Goal: Task Accomplishment & Management: Manage account settings

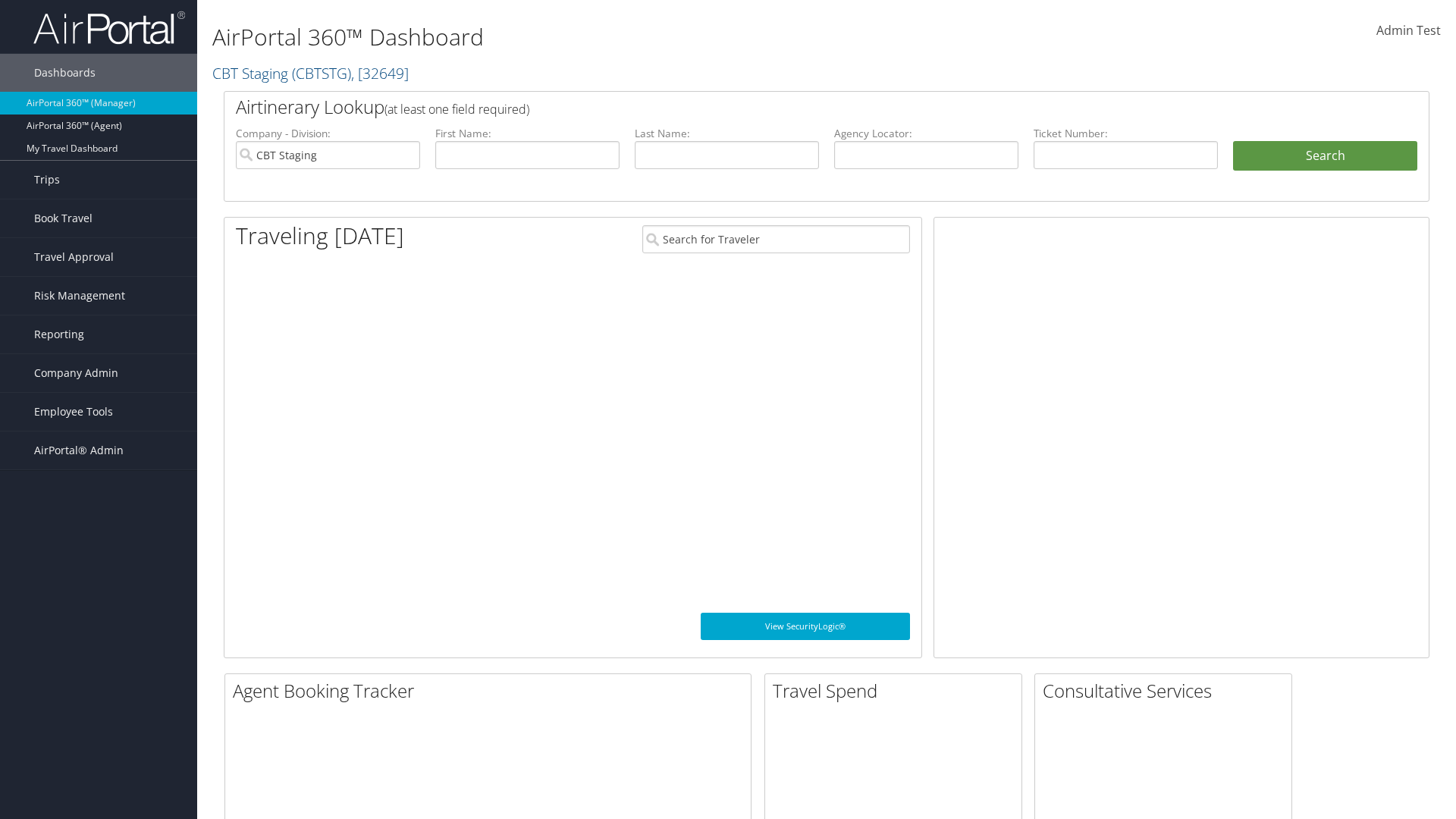
click at [99, 373] on span "Company Admin" at bounding box center [76, 373] width 84 height 37
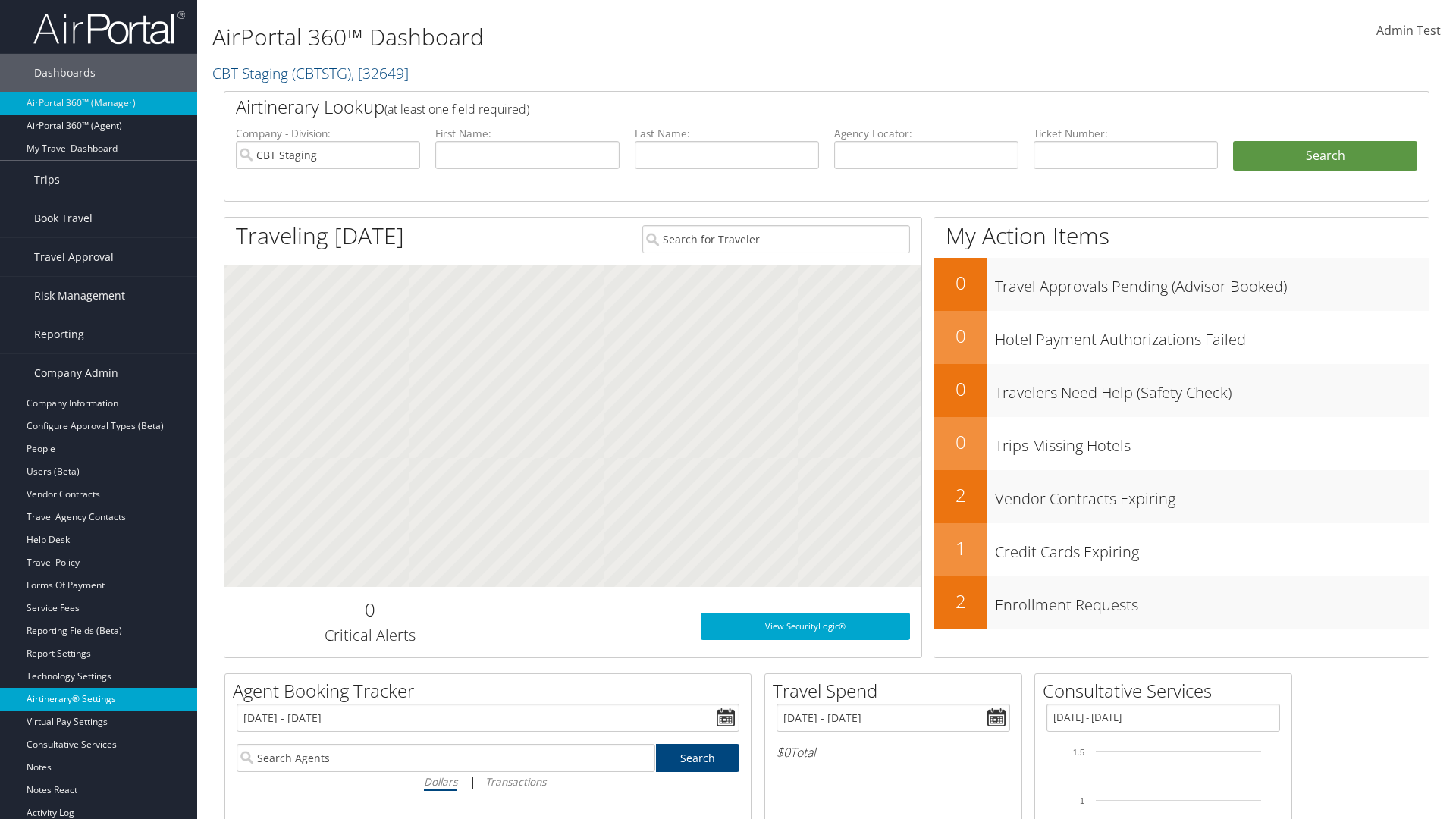
click at [99, 699] on link "Airtinerary® Settings" at bounding box center [99, 698] width 197 height 23
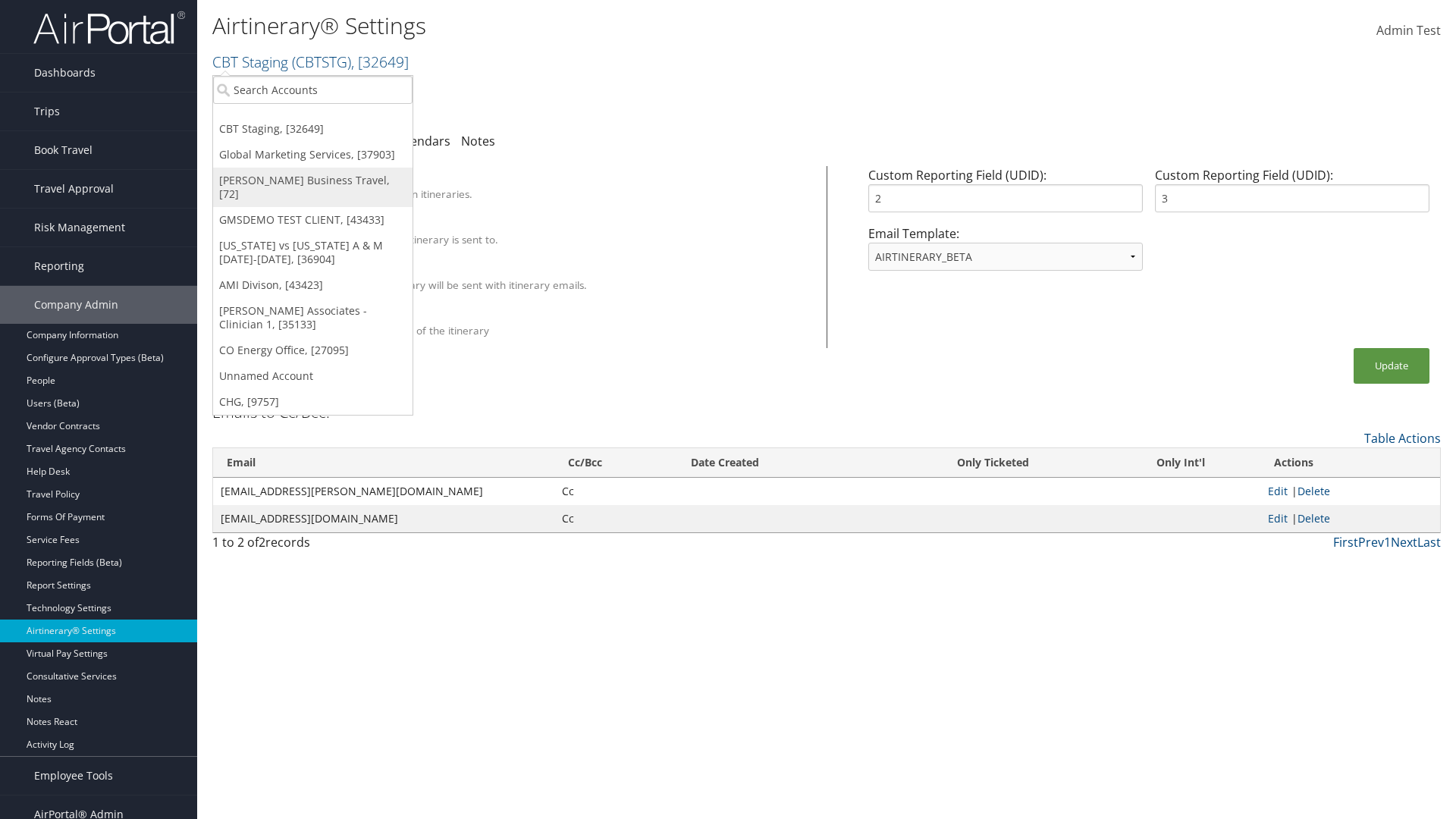
click at [312, 180] on link "[PERSON_NAME] Business Travel, [72]" at bounding box center [312, 187] width 199 height 39
